Goal: Information Seeking & Learning: Learn about a topic

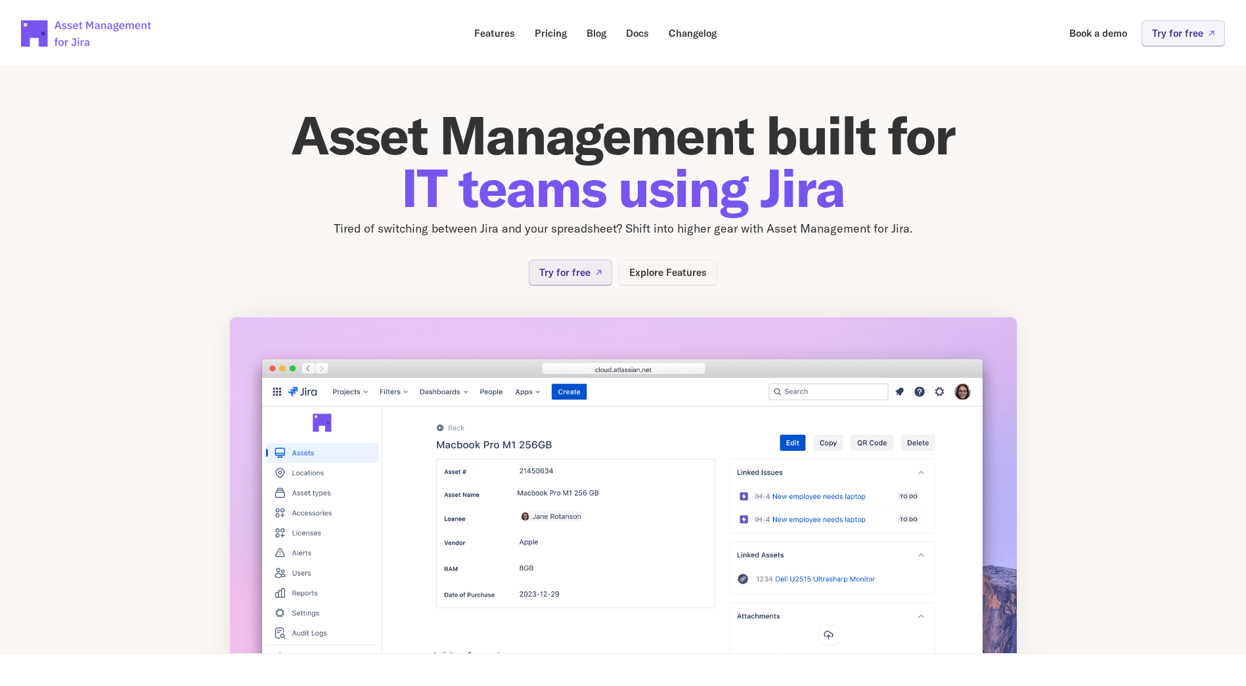
click at [686, 273] on p "Explore Features" at bounding box center [667, 272] width 77 height 10
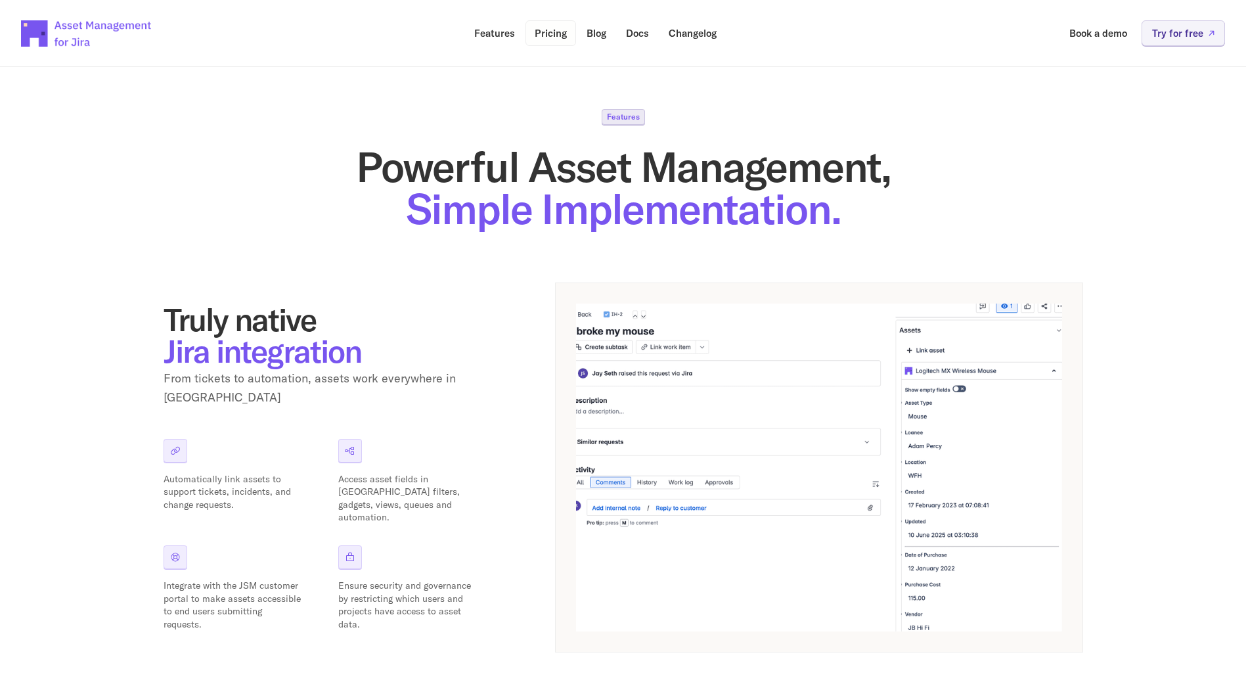
click at [544, 31] on p "Pricing" at bounding box center [550, 33] width 32 height 10
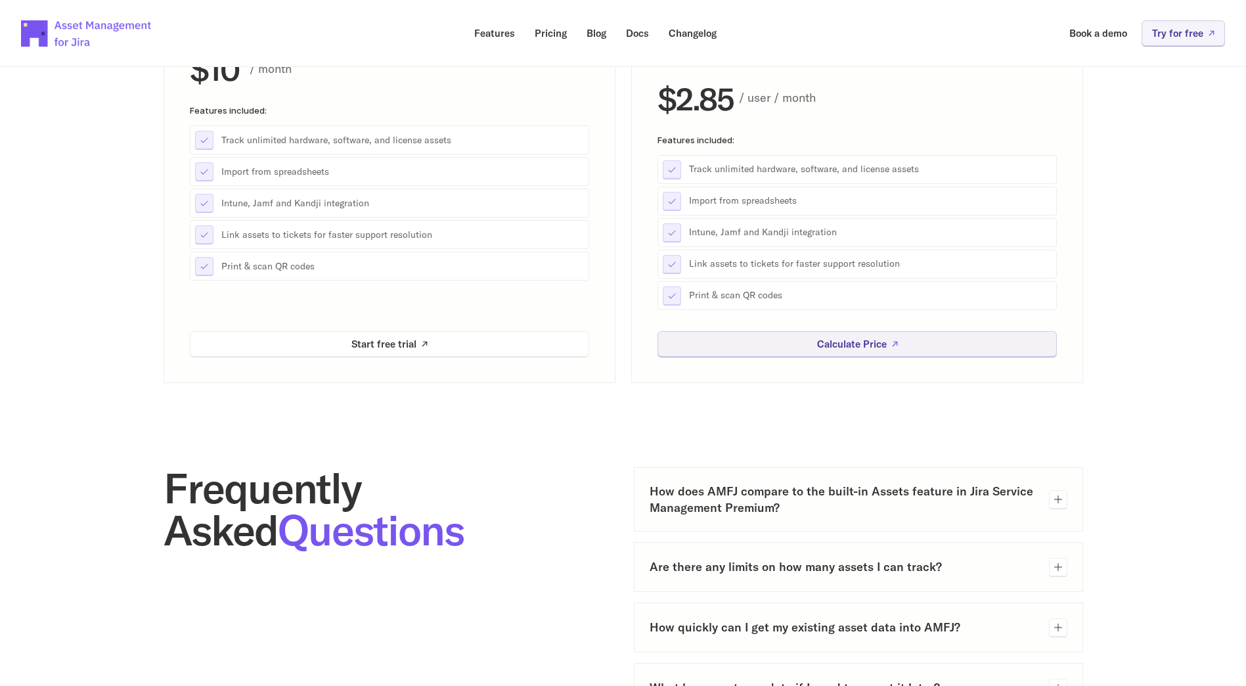
scroll to position [328, 0]
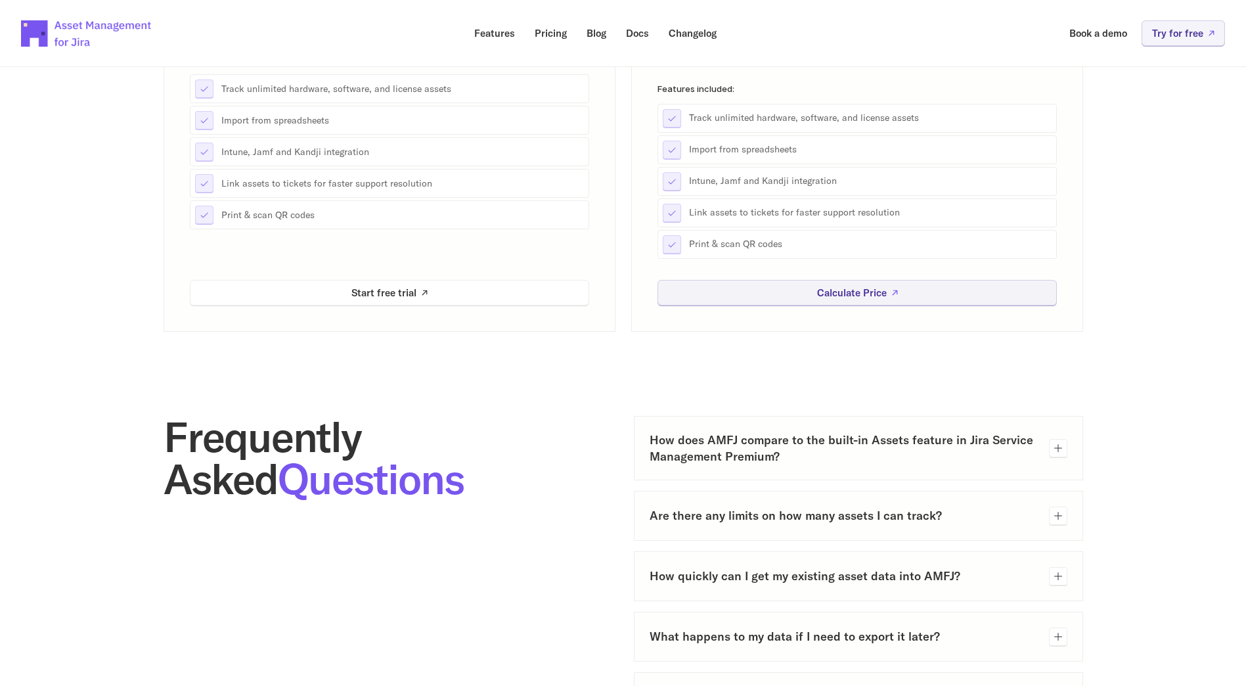
click at [998, 522] on h3 "Are there any limits on how many assets I can track?" at bounding box center [843, 515] width 389 height 16
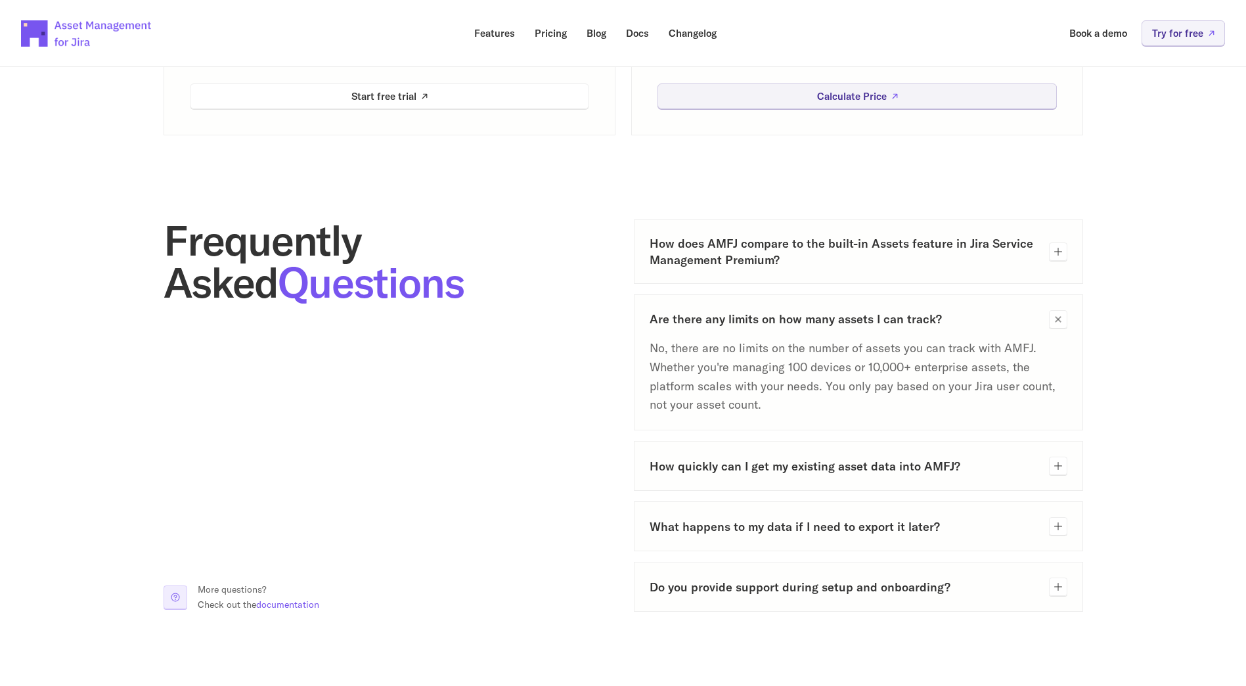
scroll to position [525, 0]
click at [999, 466] on h3 "How quickly can I get my existing asset data into AMFJ?" at bounding box center [843, 465] width 389 height 16
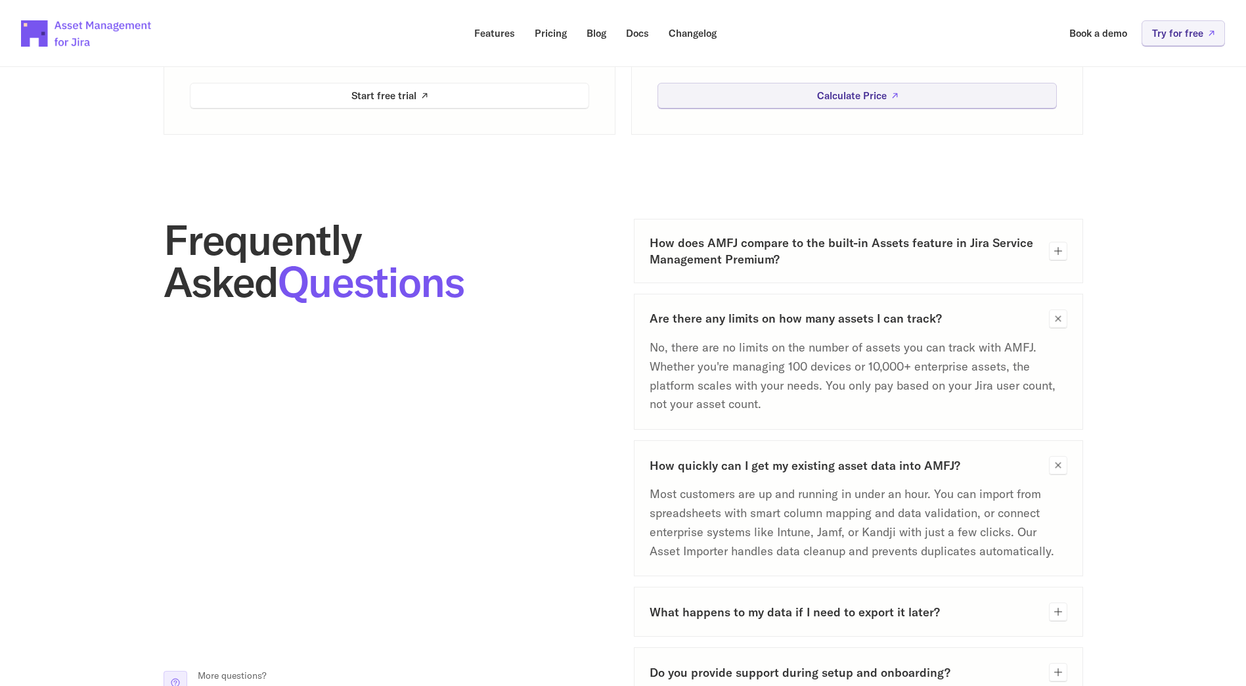
click at [999, 467] on h3 "How quickly can I get my existing asset data into AMFJ?" at bounding box center [843, 465] width 389 height 16
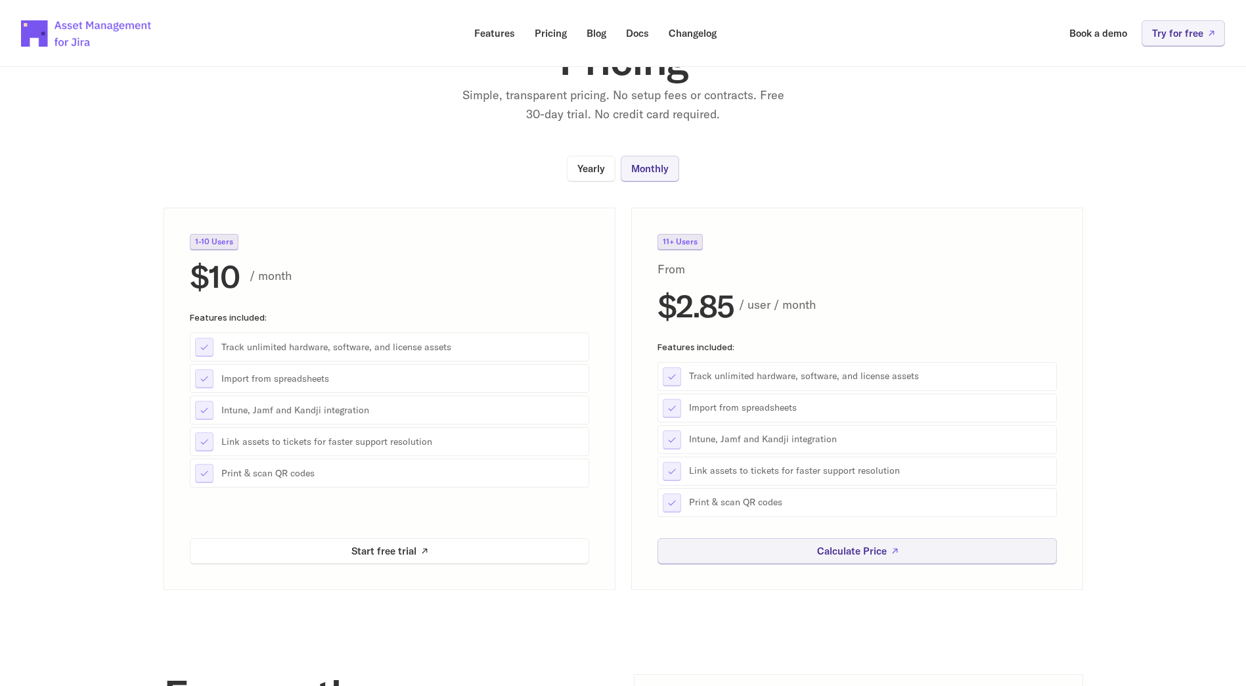
scroll to position [0, 0]
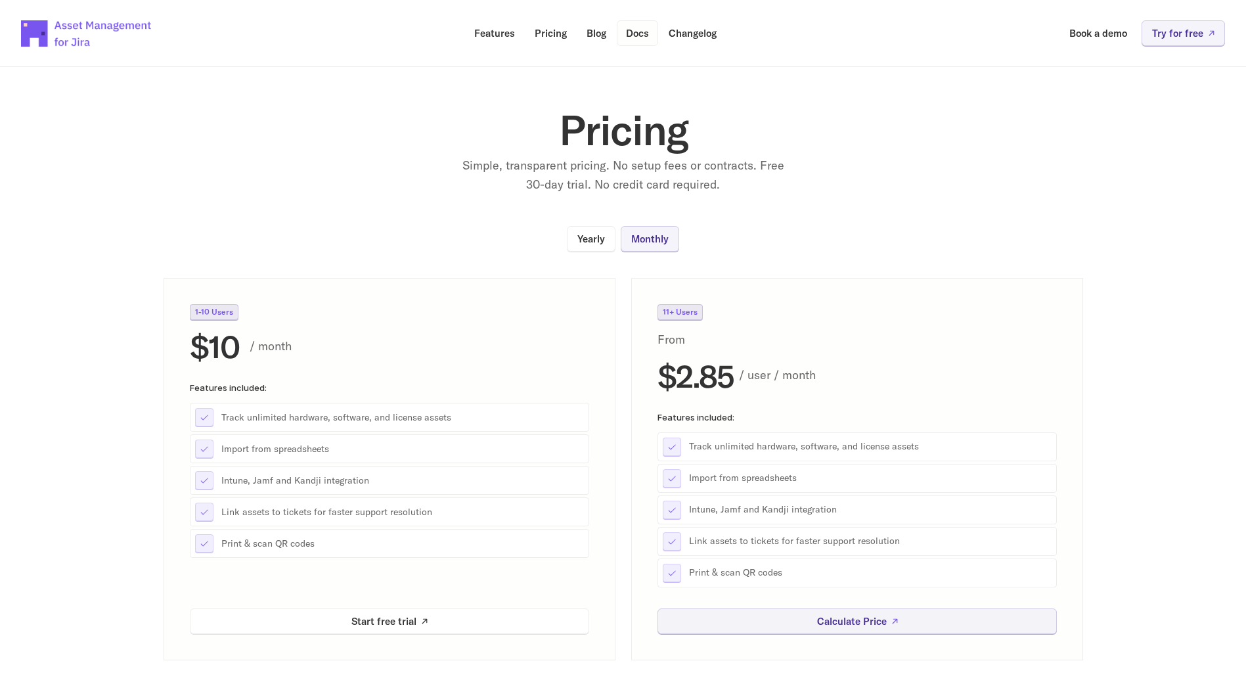
click at [647, 35] on p "Docs" at bounding box center [637, 33] width 23 height 10
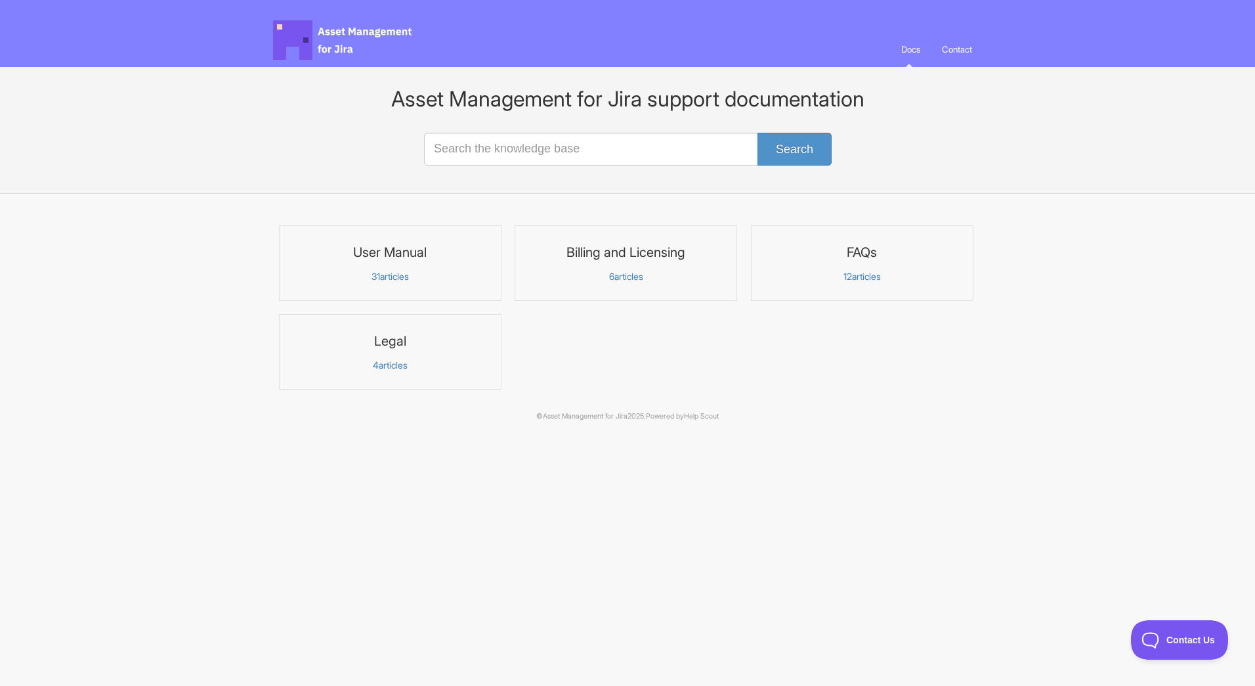
click at [330, 35] on span "Asset Management for Jira Docs" at bounding box center [343, 39] width 141 height 39
